Goal: Find specific page/section: Find specific page/section

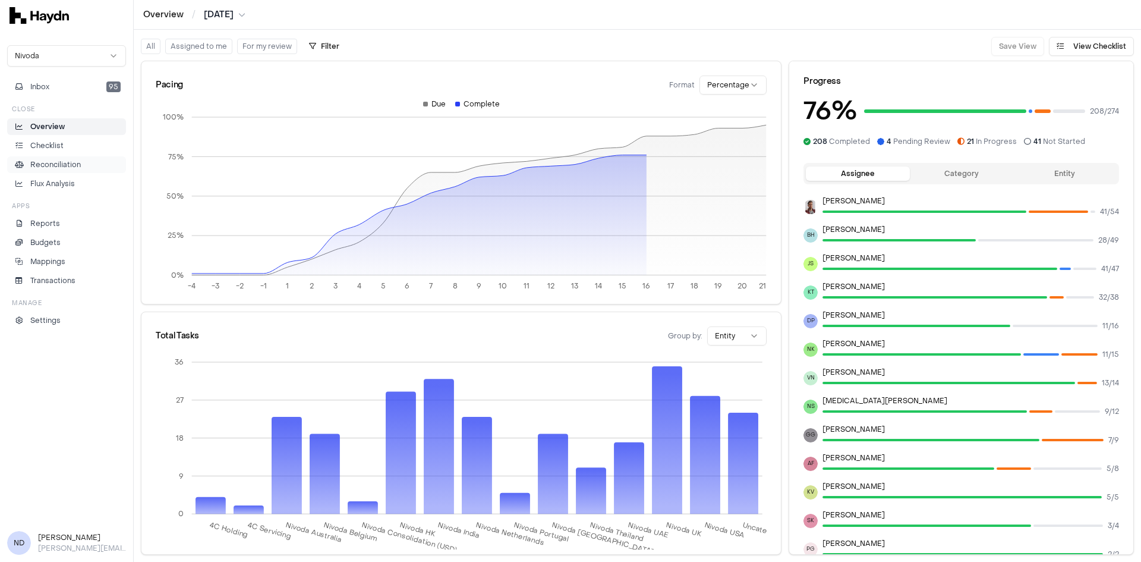
click at [73, 158] on link "Reconciliation" at bounding box center [66, 164] width 119 height 17
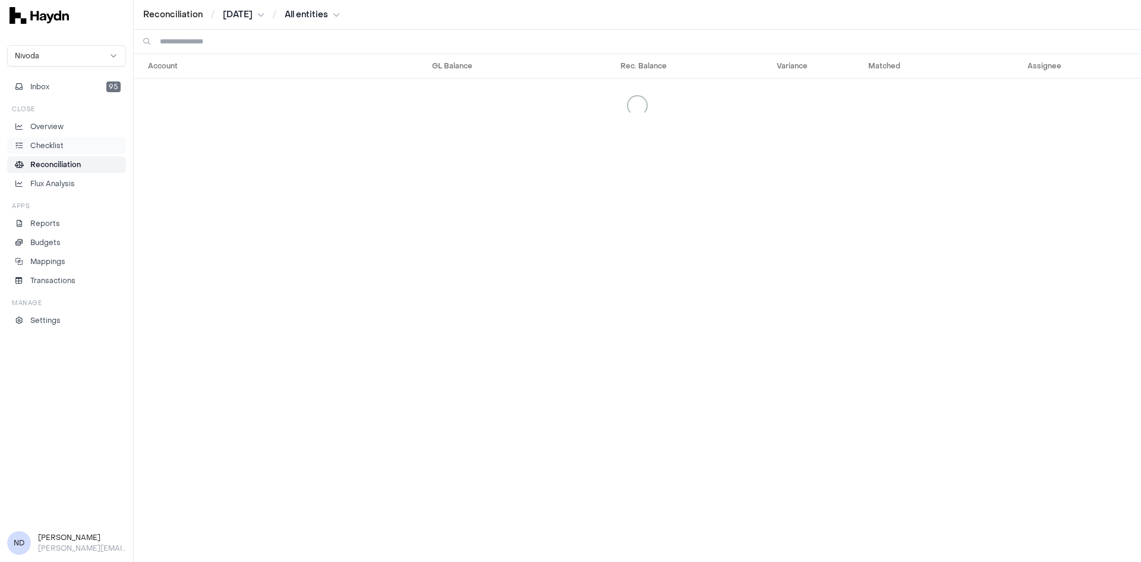
click at [62, 146] on p "Checklist" at bounding box center [46, 145] width 33 height 11
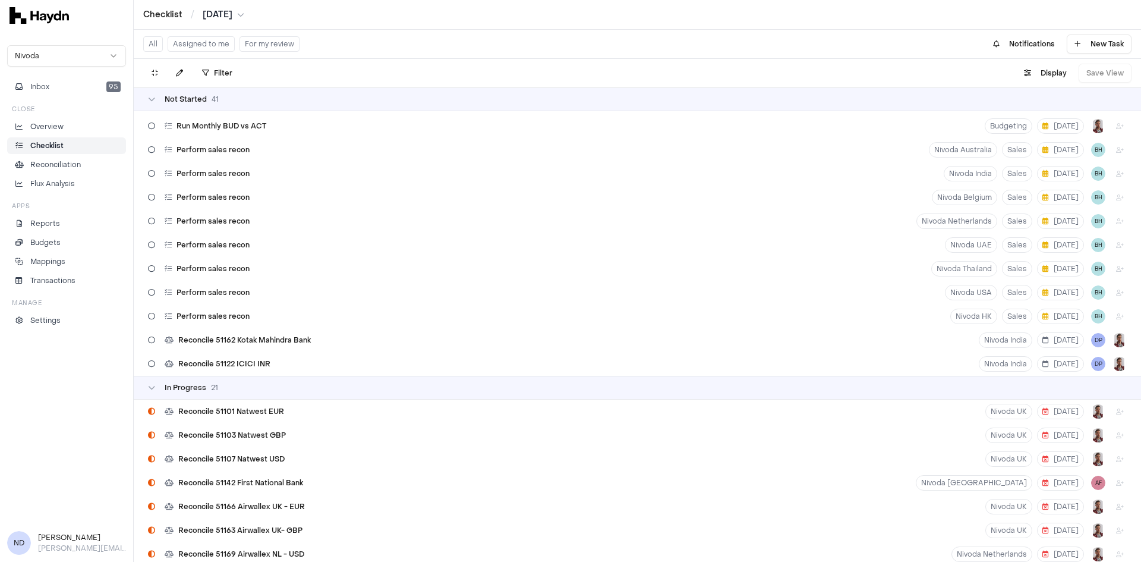
scroll to position [709, 0]
